Goal: Task Accomplishment & Management: Use online tool/utility

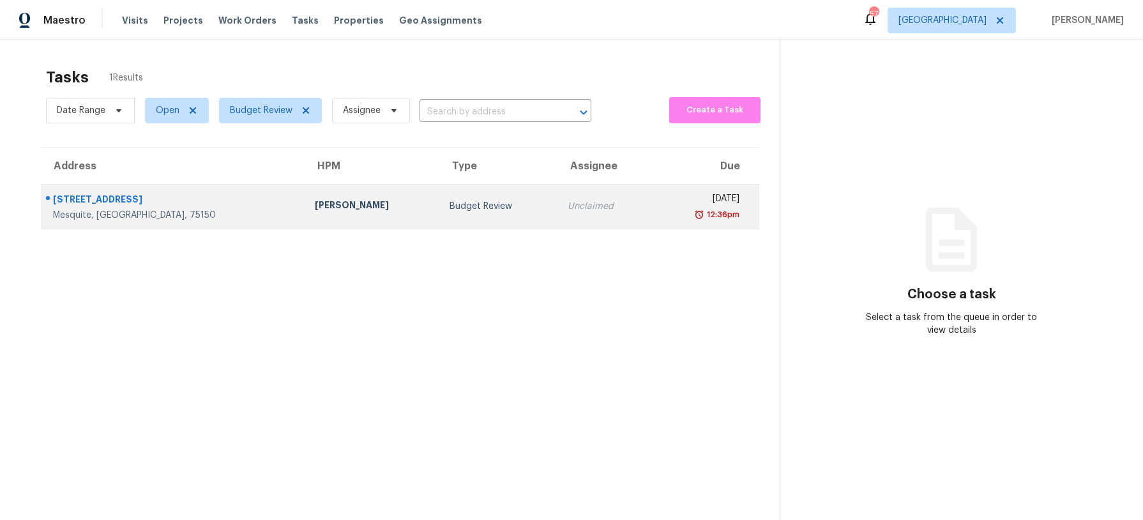
click at [568, 206] on div "Unclaimed" at bounding box center [605, 206] width 74 height 13
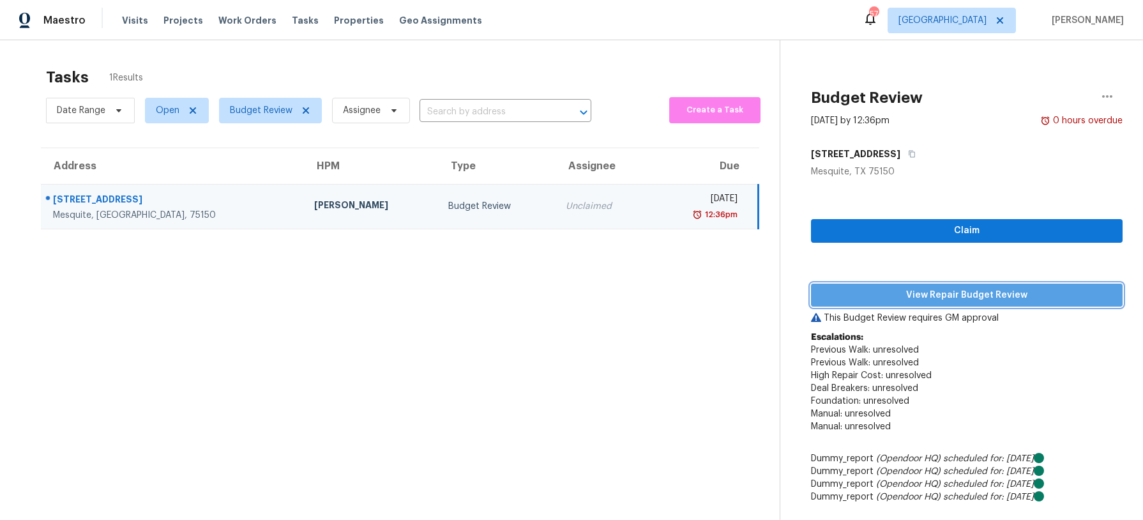
click at [988, 297] on span "View Repair Budget Review" at bounding box center [966, 295] width 291 height 16
